Goal: Find specific page/section: Find specific page/section

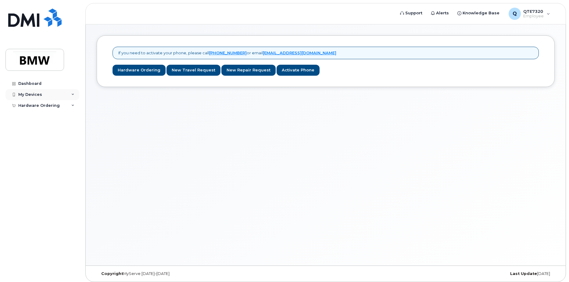
click at [45, 95] on div "My Devices" at bounding box center [42, 94] width 74 height 11
click at [21, 83] on div "Dashboard" at bounding box center [29, 83] width 23 height 5
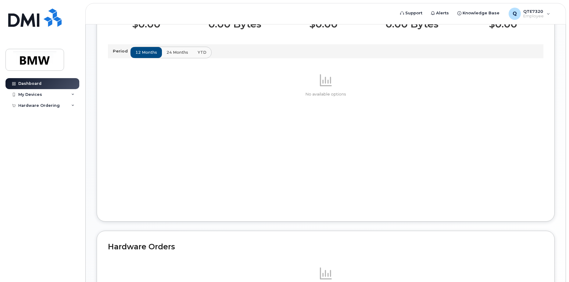
scroll to position [153, 0]
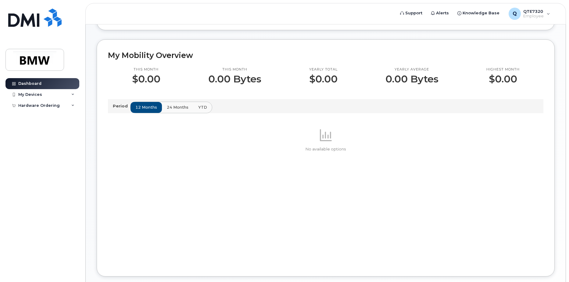
click at [170, 110] on span "24 months" at bounding box center [178, 107] width 22 height 6
click at [202, 110] on span "YTD" at bounding box center [202, 107] width 9 height 6
click at [149, 108] on button "12 months" at bounding box center [147, 107] width 32 height 11
